Goal: Navigation & Orientation: Understand site structure

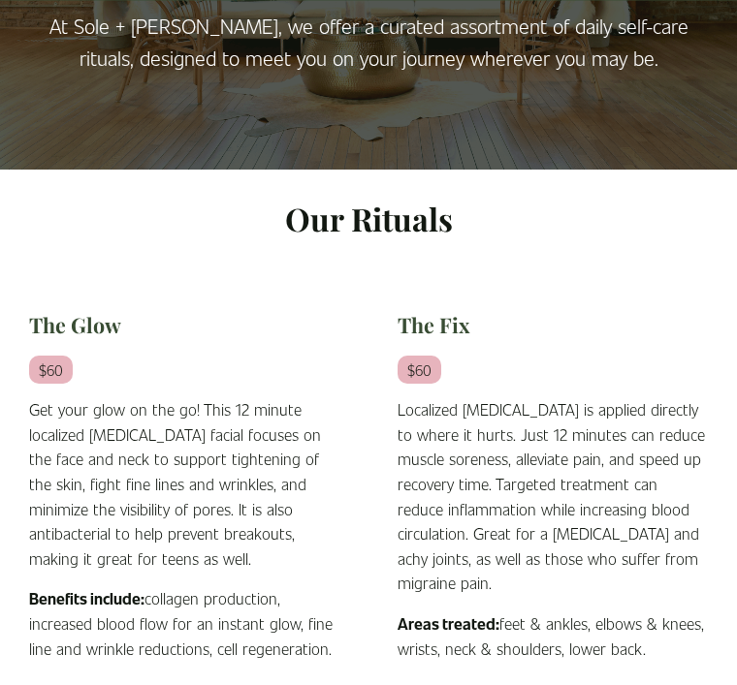
scroll to position [15, 0]
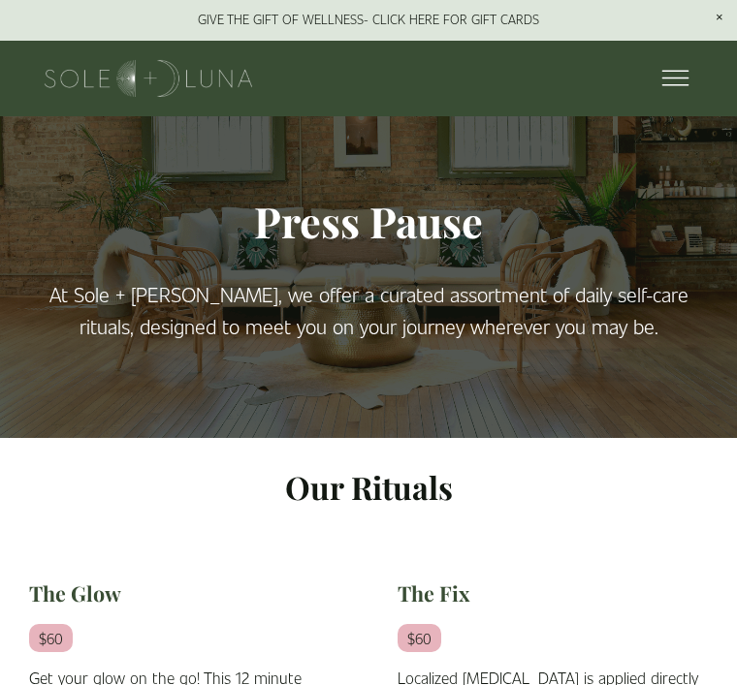
click at [673, 83] on div at bounding box center [669, 79] width 34 height 34
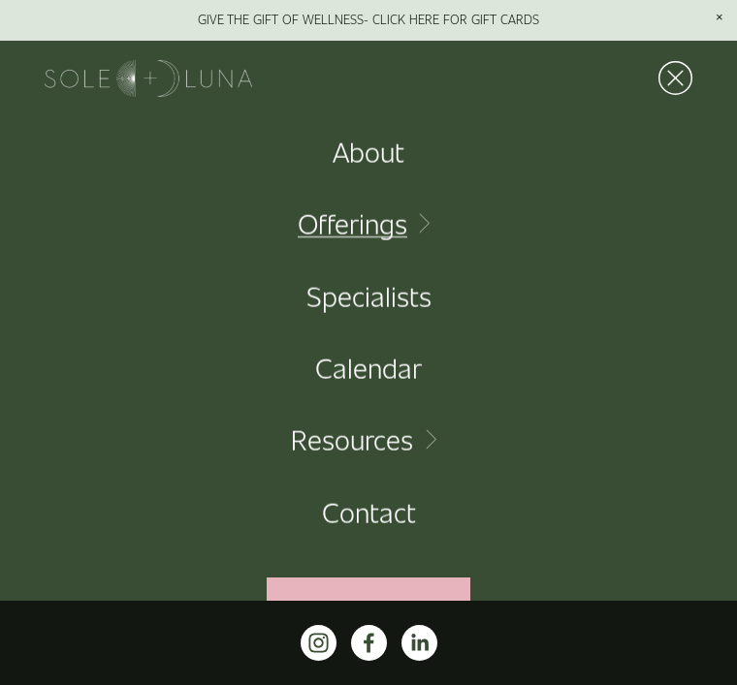
click at [404, 235] on link "Folder: Offerings" at bounding box center [368, 223] width 141 height 28
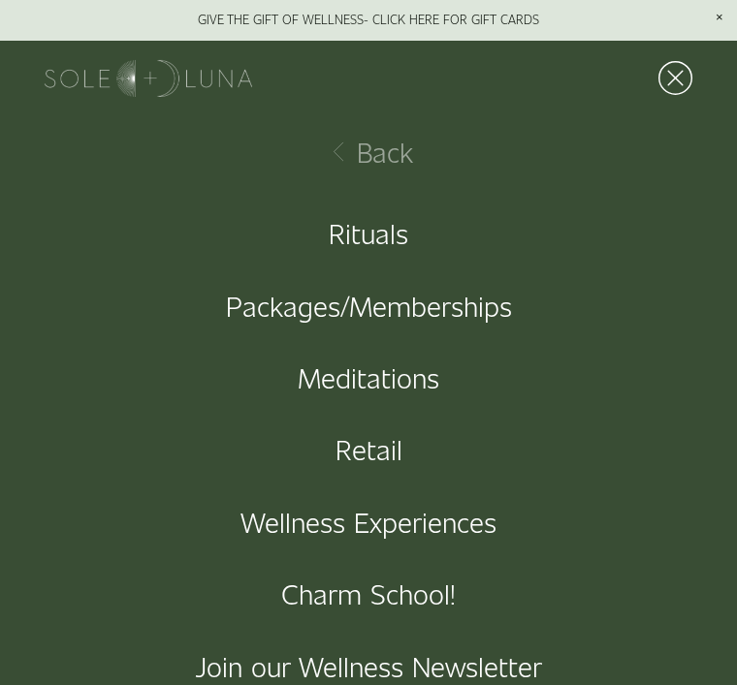
click at [377, 230] on link "Rituals" at bounding box center [368, 233] width 79 height 28
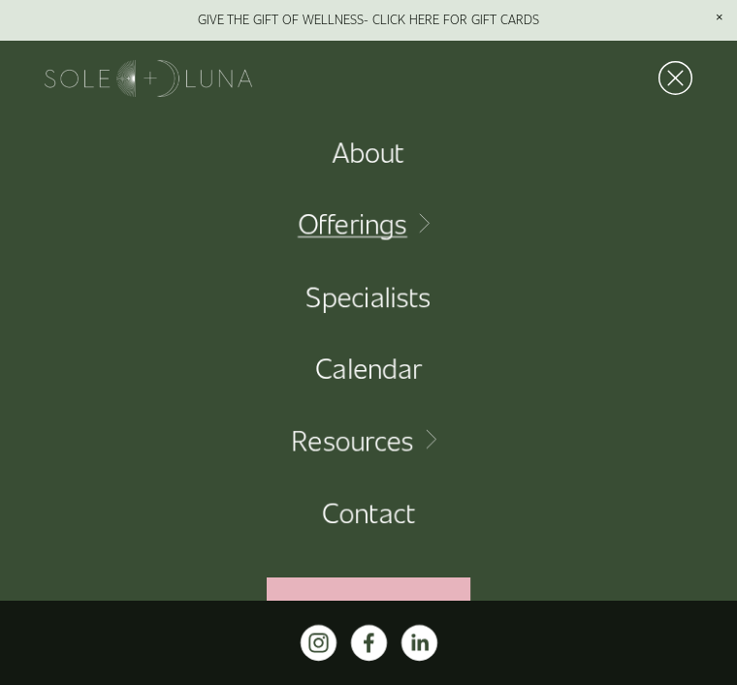
click at [674, 77] on div at bounding box center [669, 79] width 34 height 34
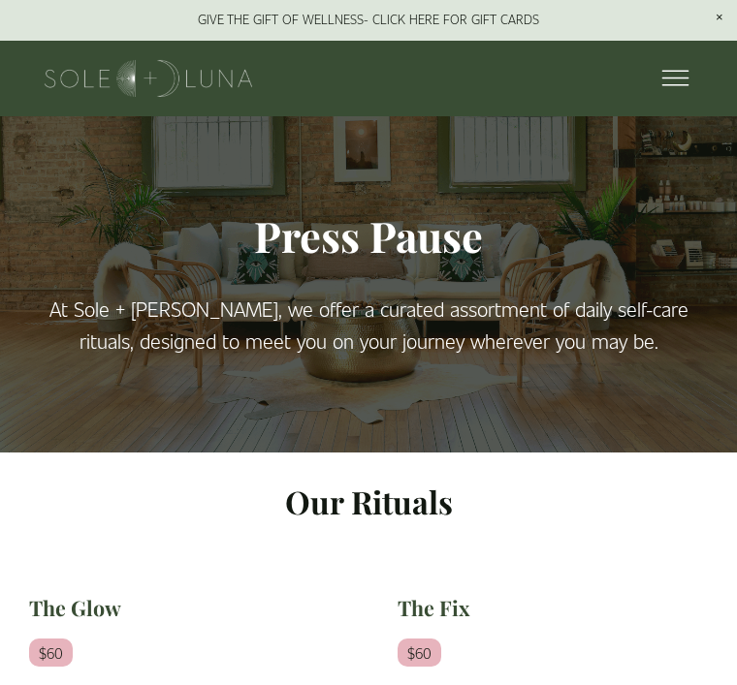
click at [685, 78] on div at bounding box center [669, 79] width 34 height 34
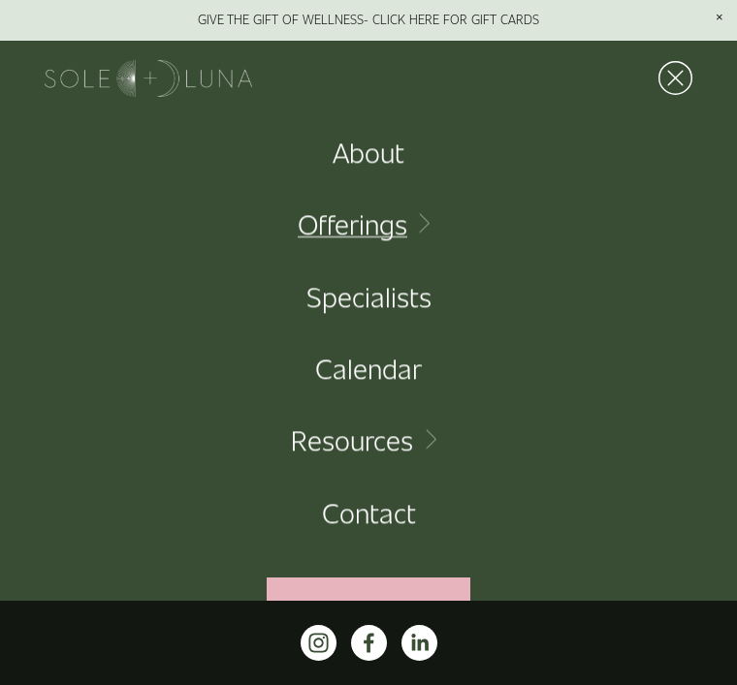
click at [393, 298] on link "Specialists" at bounding box center [368, 296] width 125 height 28
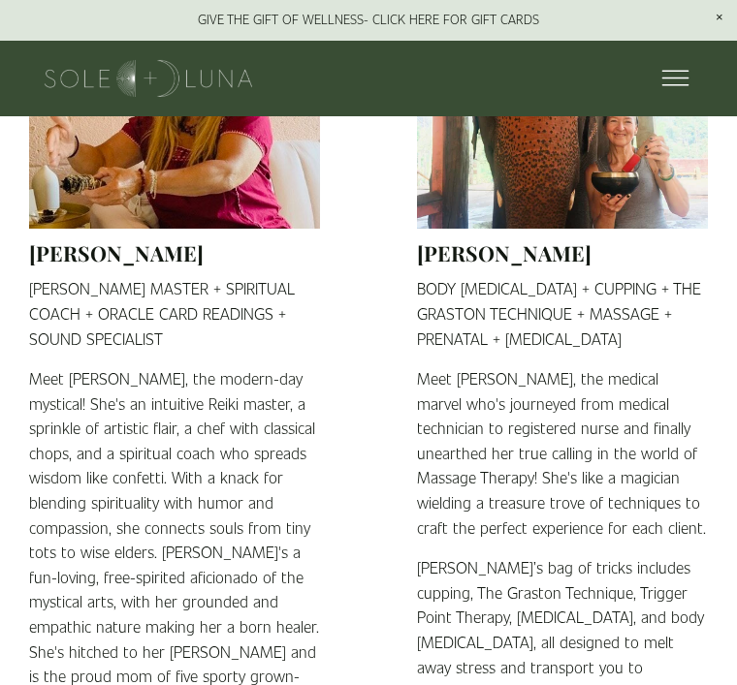
scroll to position [487, 0]
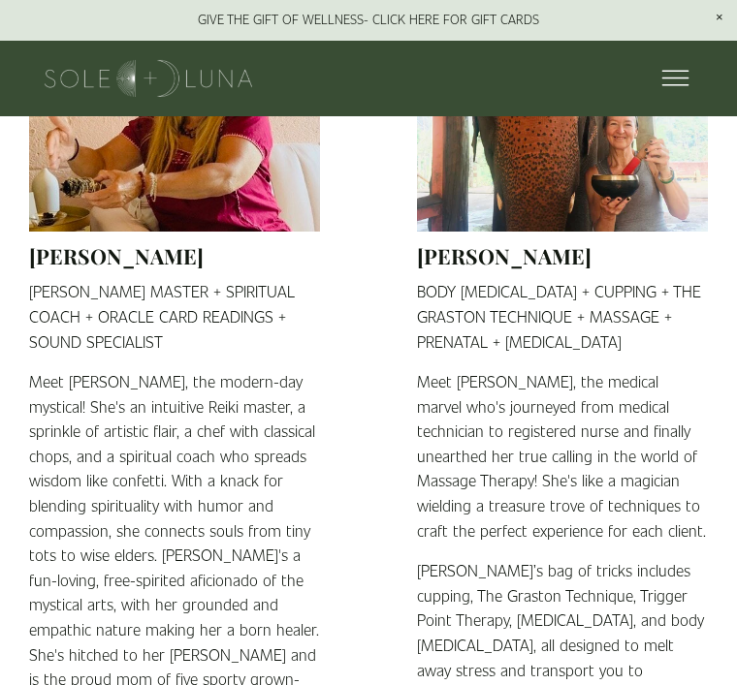
click at [686, 78] on div at bounding box center [669, 79] width 34 height 34
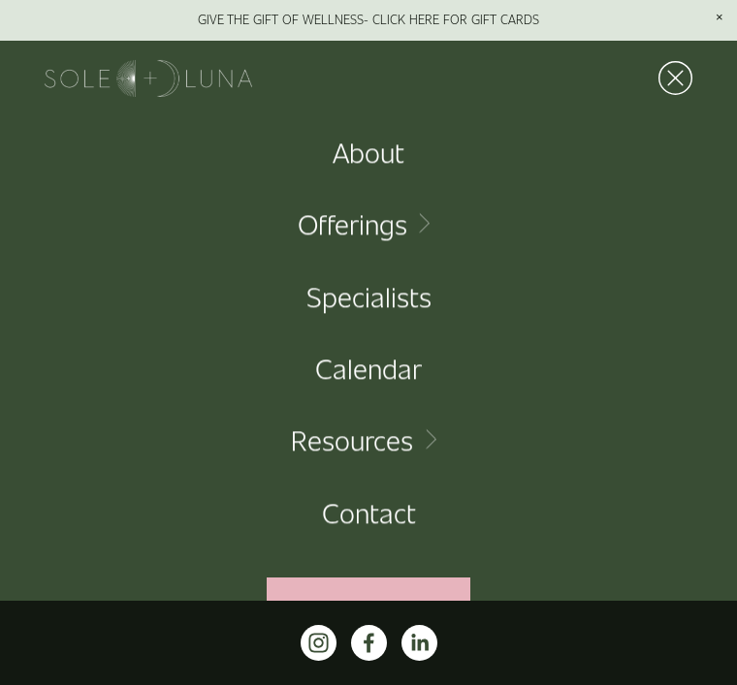
click at [361, 211] on link "Folder: Offerings" at bounding box center [368, 223] width 141 height 28
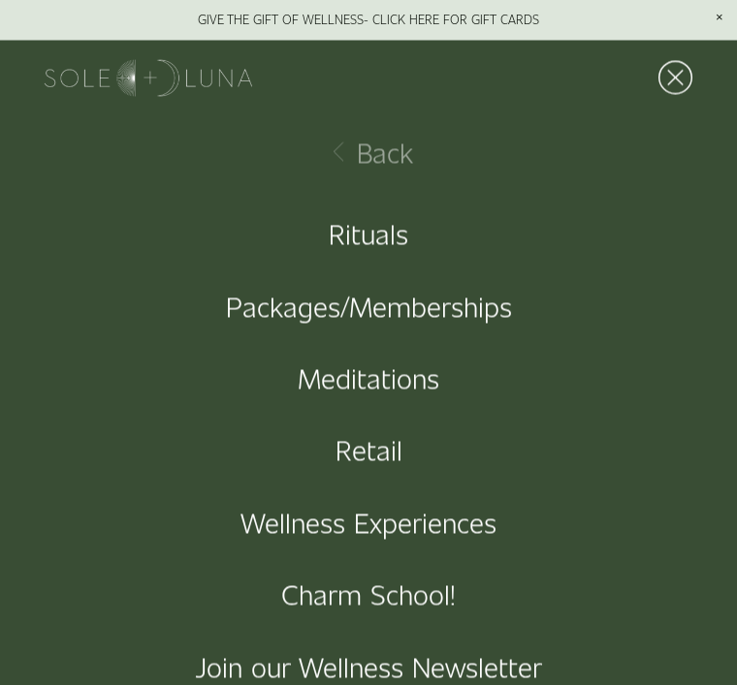
scroll to position [564, 0]
click at [426, 536] on link "Wellness Experiences" at bounding box center [368, 522] width 256 height 28
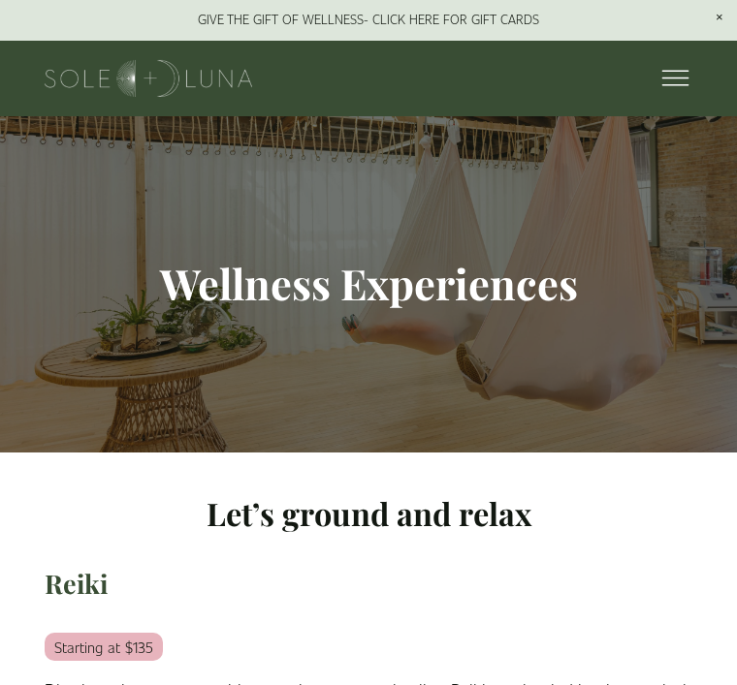
click at [689, 87] on button "Open Menu Close Menu" at bounding box center [669, 78] width 46 height 34
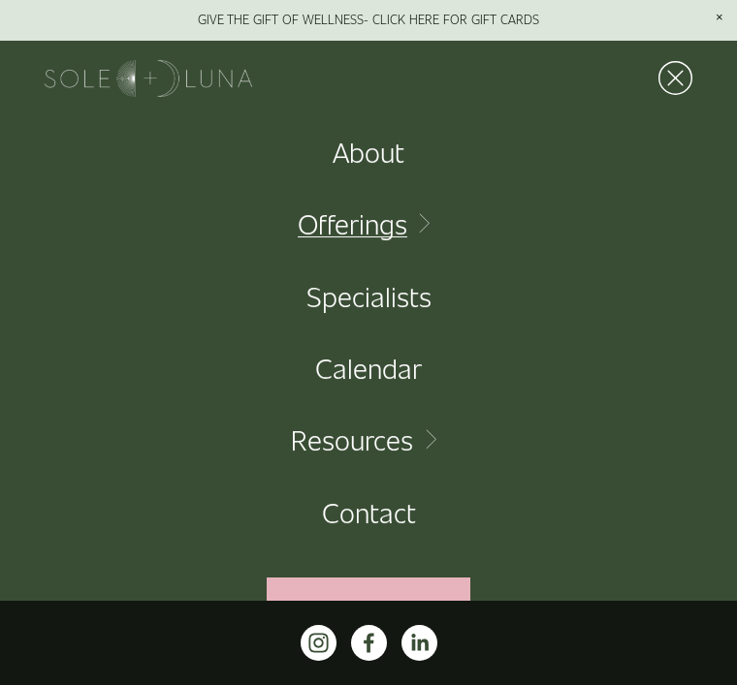
click at [409, 213] on link "Folder: Offerings" at bounding box center [368, 223] width 141 height 28
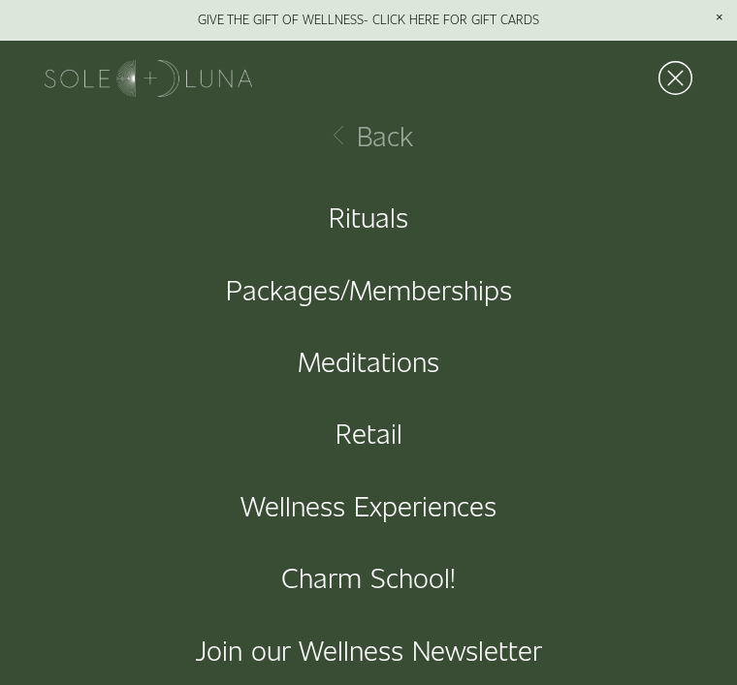
scroll to position [12, 0]
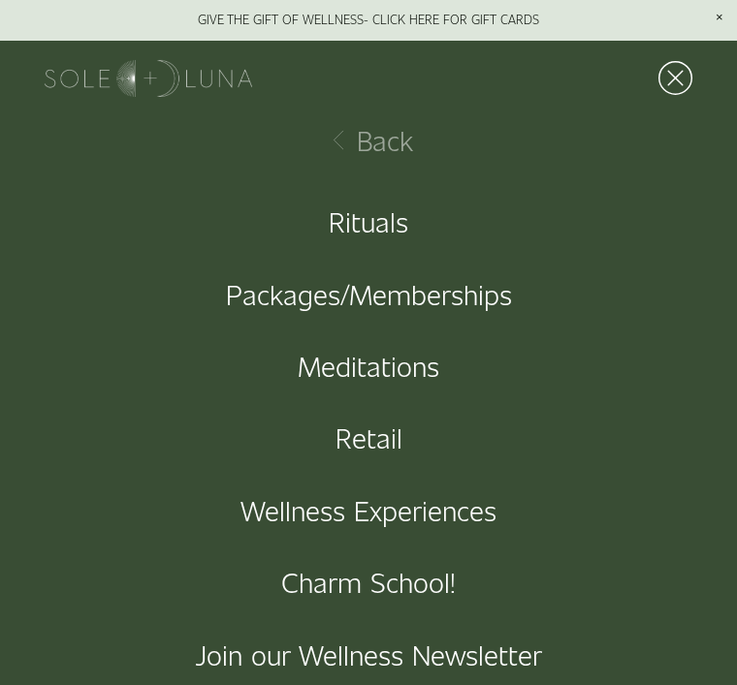
click at [687, 61] on button "Open Menu Close Menu" at bounding box center [669, 78] width 46 height 34
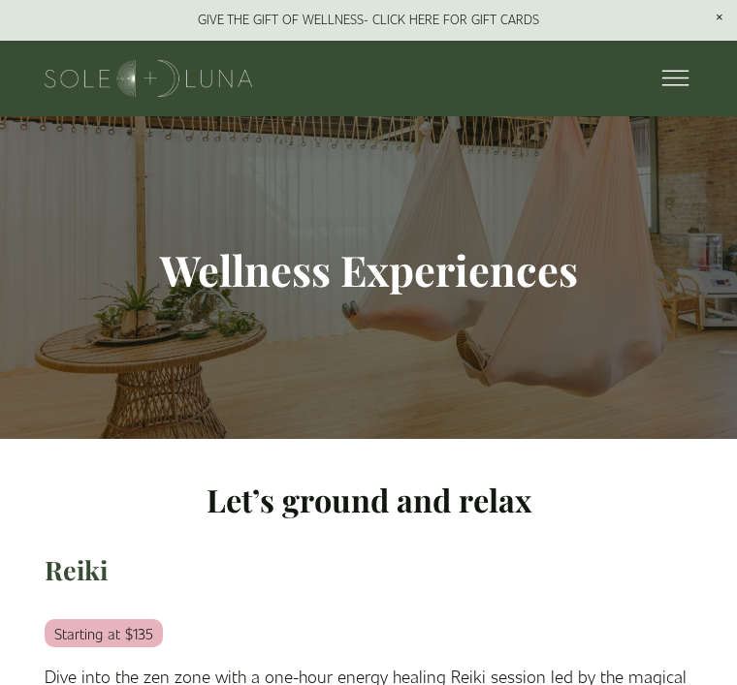
scroll to position [0, 0]
